Goal: Download file/media

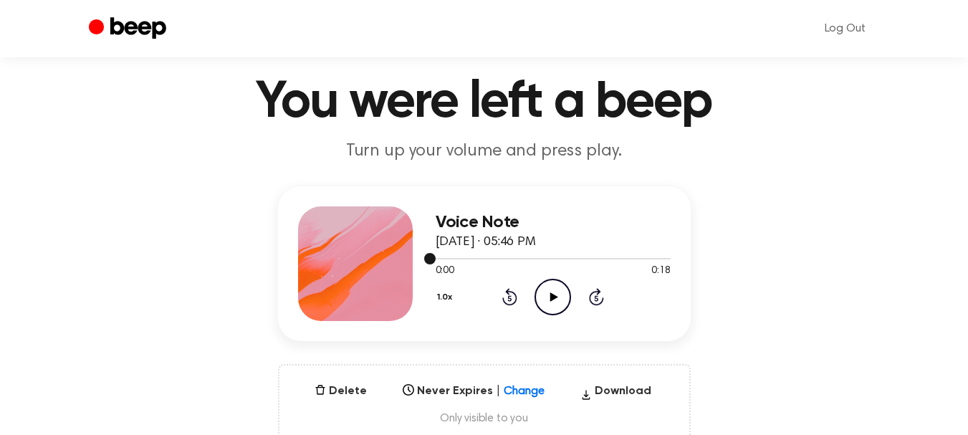
scroll to position [72, 0]
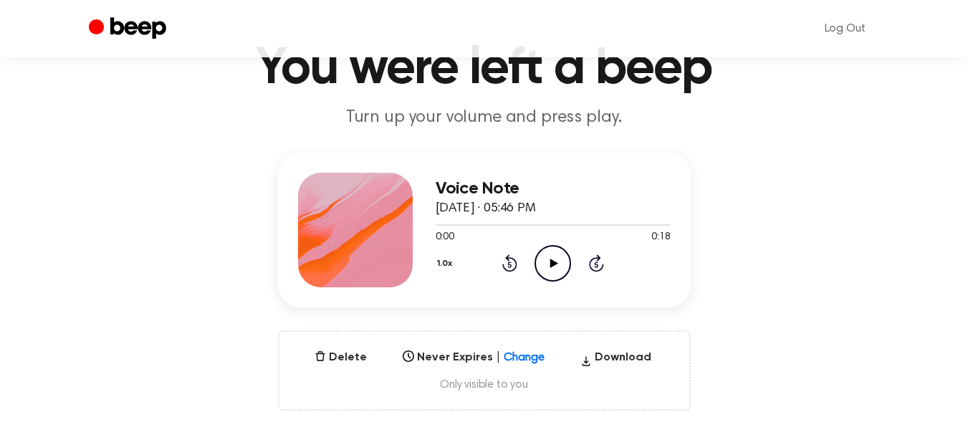
click at [558, 259] on icon "Play Audio" at bounding box center [553, 263] width 37 height 37
click at [612, 358] on button "Download" at bounding box center [616, 360] width 82 height 23
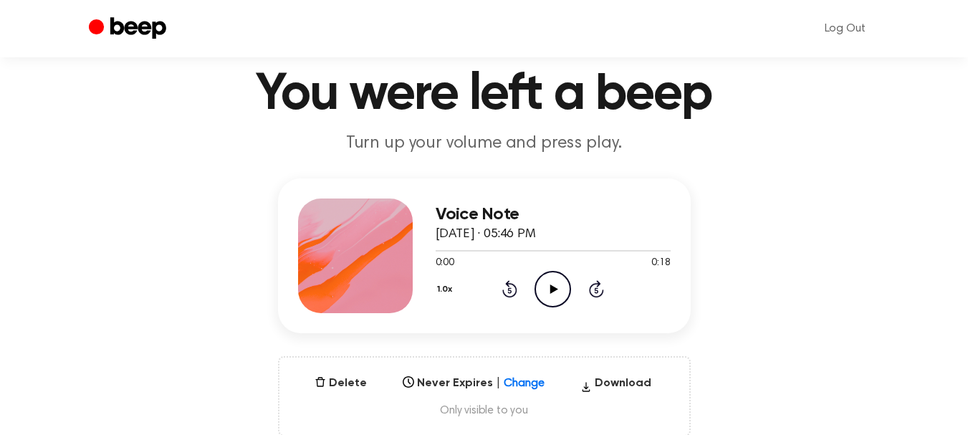
scroll to position [72, 0]
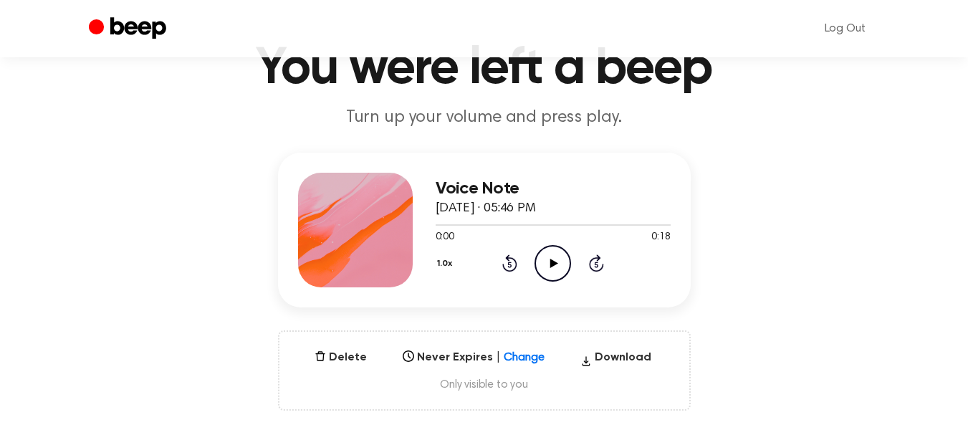
click at [552, 255] on icon "Play Audio" at bounding box center [553, 263] width 37 height 37
click at [554, 262] on icon at bounding box center [554, 263] width 8 height 9
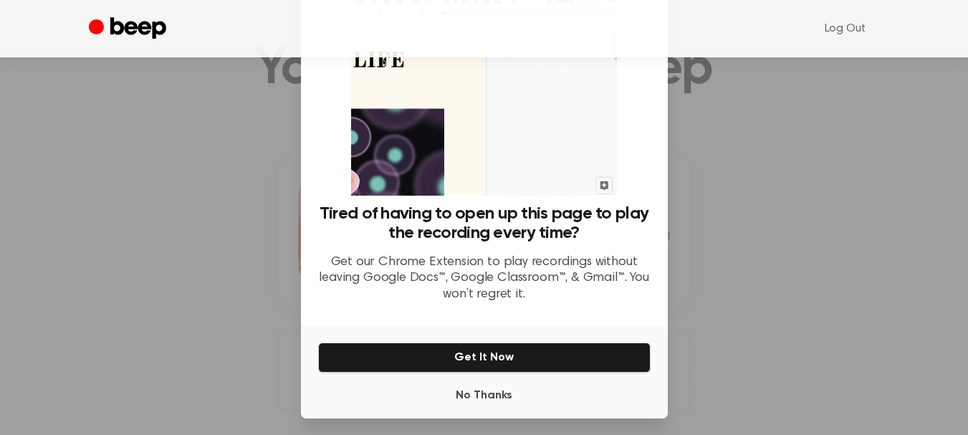
scroll to position [82, 0]
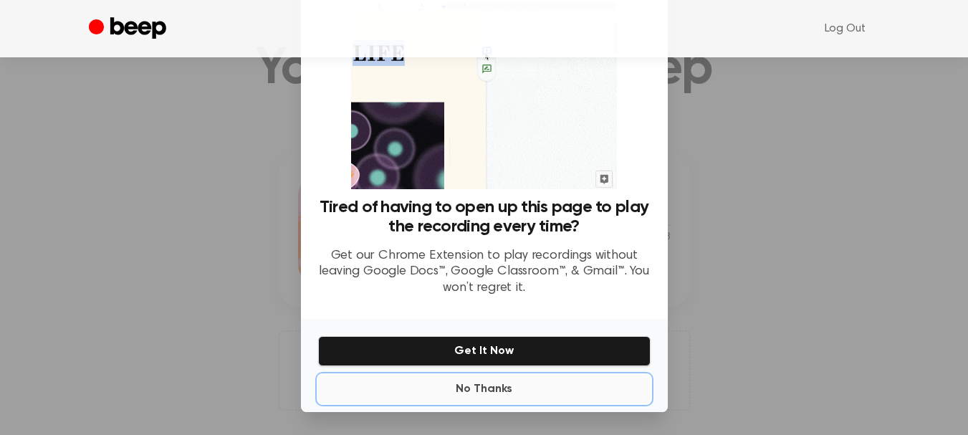
click at [493, 378] on button "No Thanks" at bounding box center [484, 389] width 333 height 29
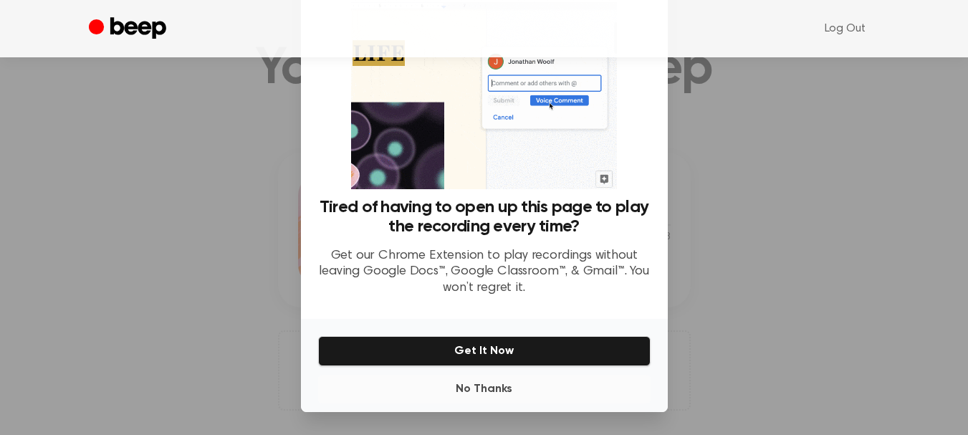
click at [493, 378] on span "Only visible to you" at bounding box center [485, 385] width 376 height 14
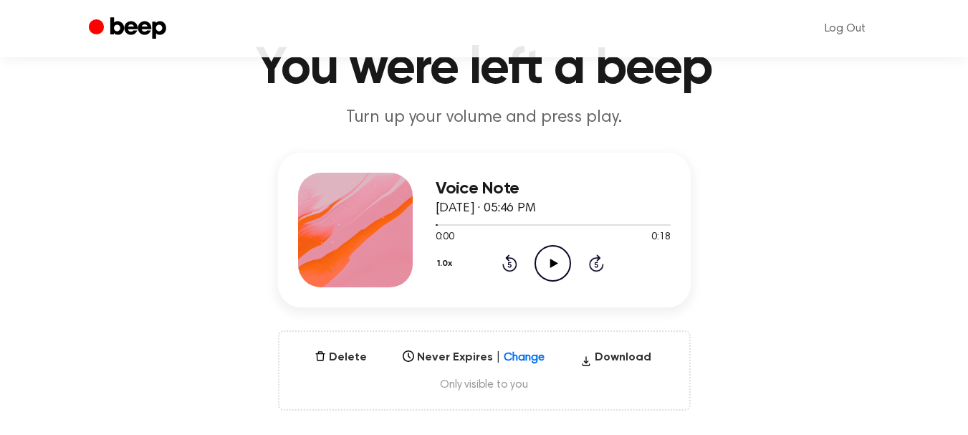
click at [555, 261] on icon at bounding box center [554, 263] width 8 height 9
